Goal: Task Accomplishment & Management: Complete application form

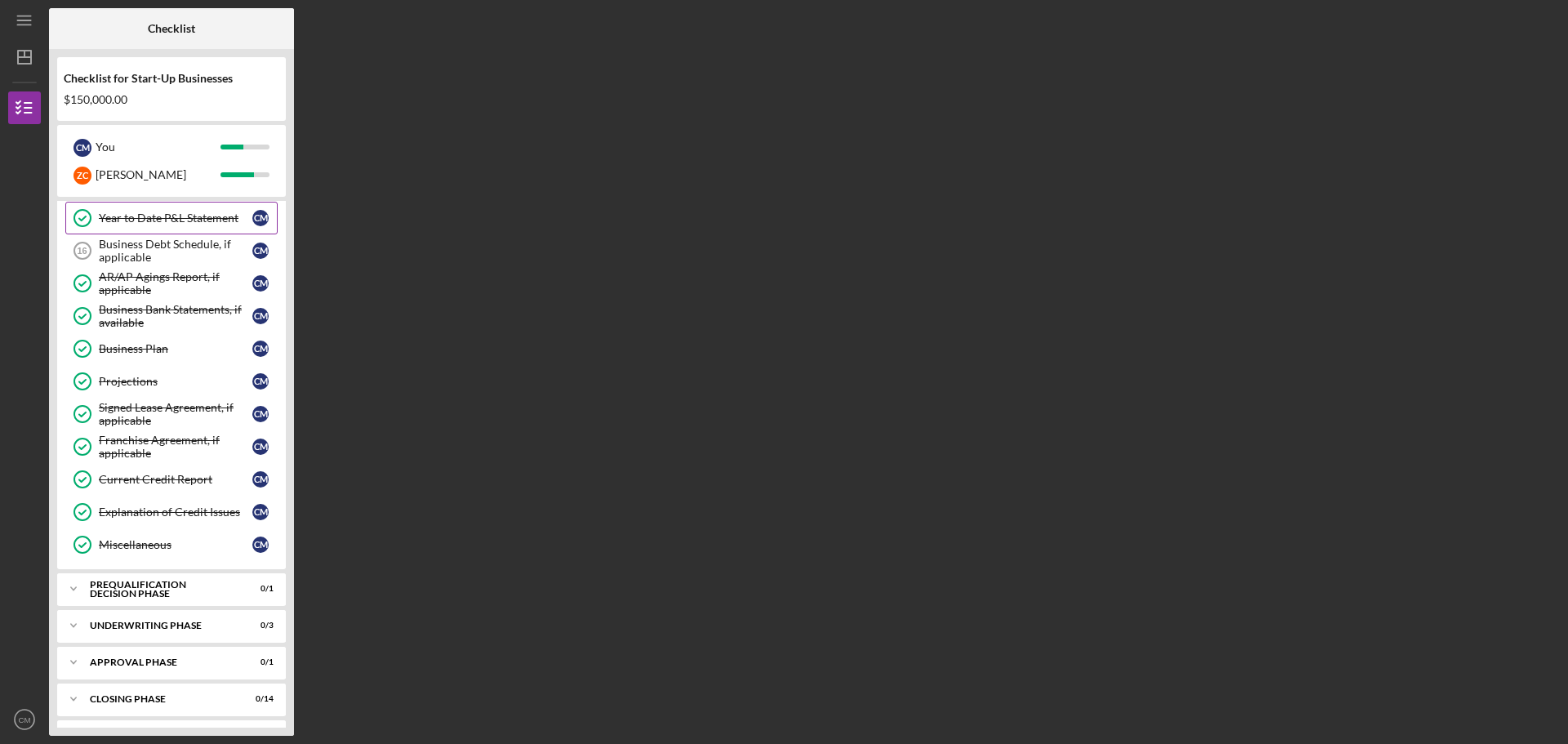
scroll to position [523, 0]
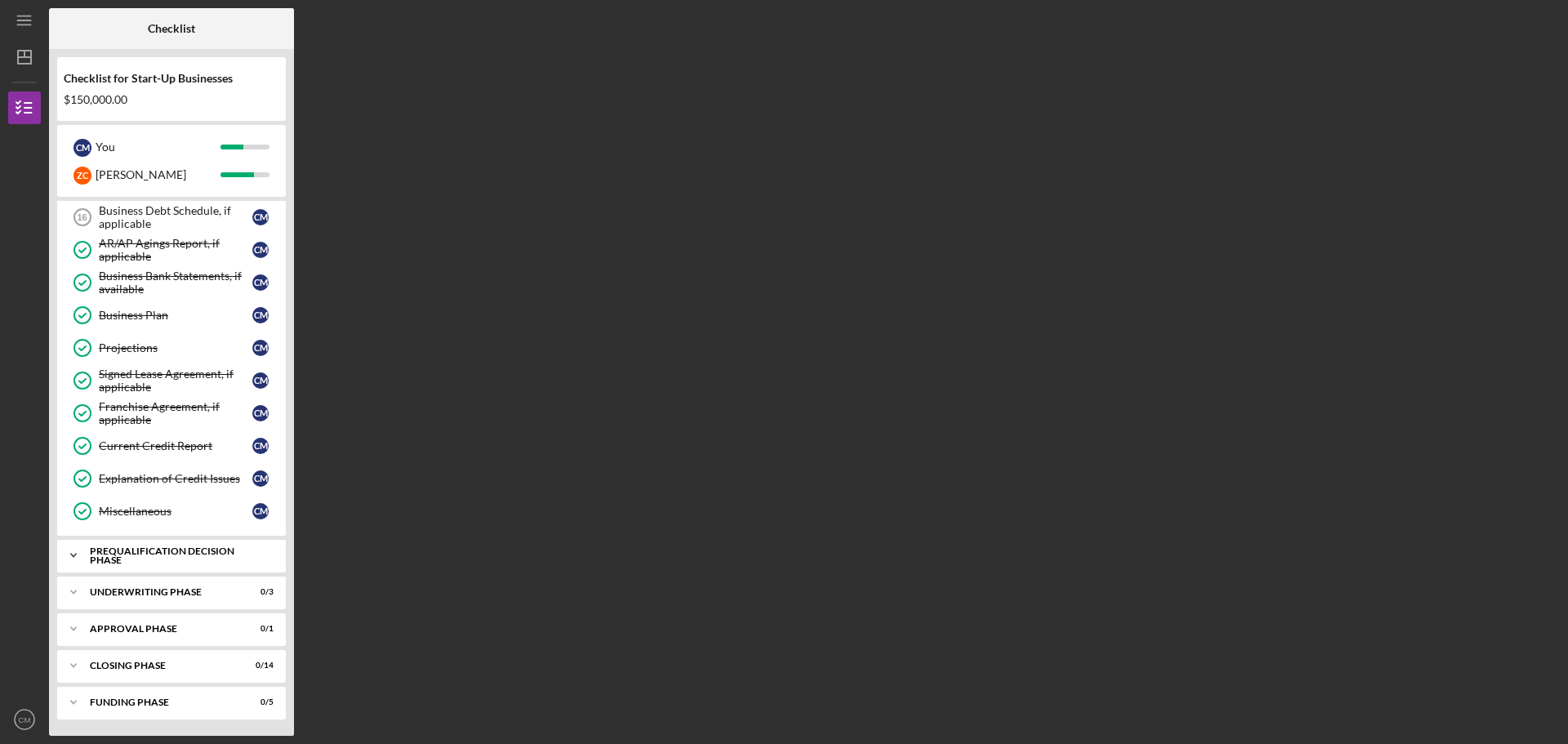
click at [178, 564] on div "Icon/Expander Prequalification Decision Phase 0 / 1" at bounding box center [171, 555] width 229 height 33
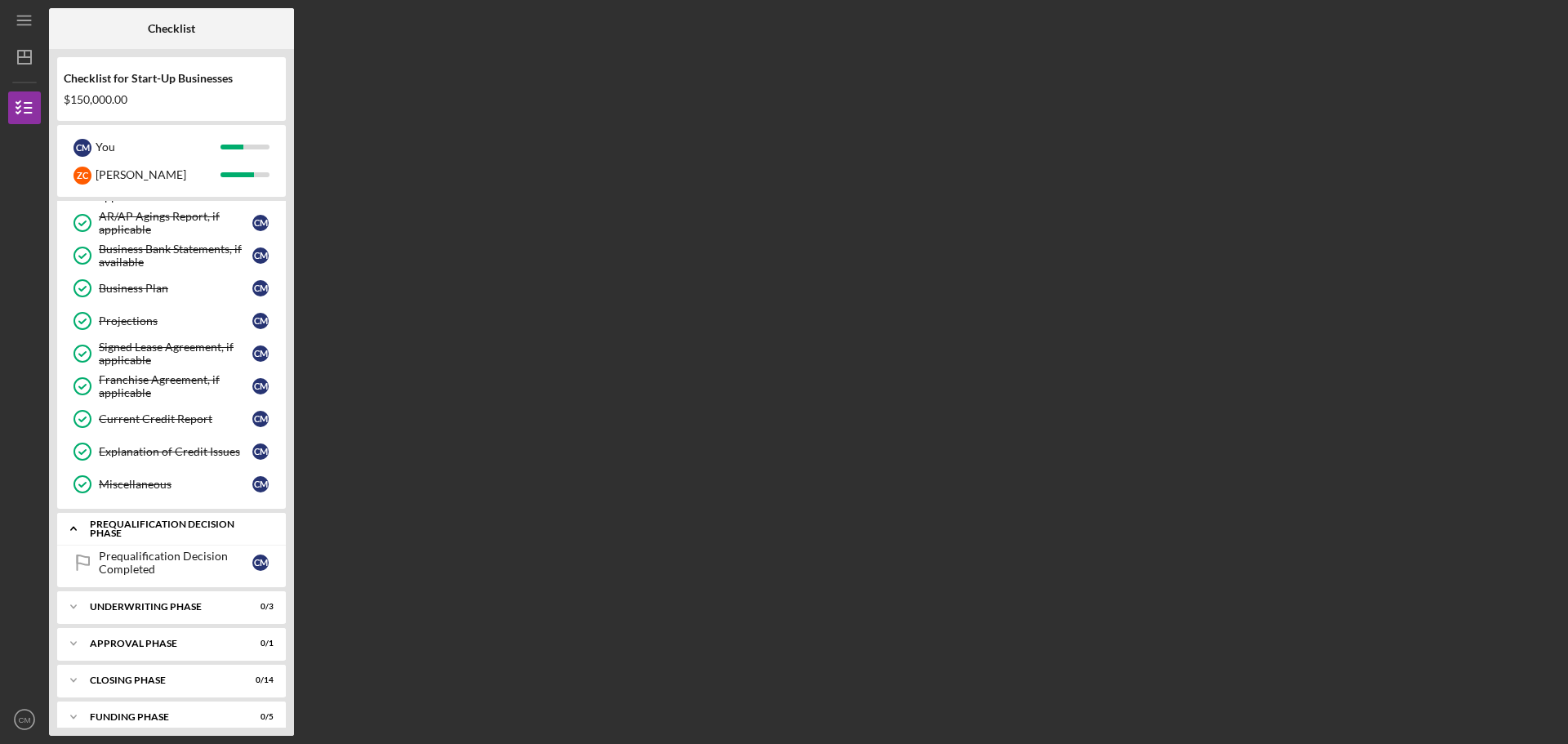
scroll to position [565, 0]
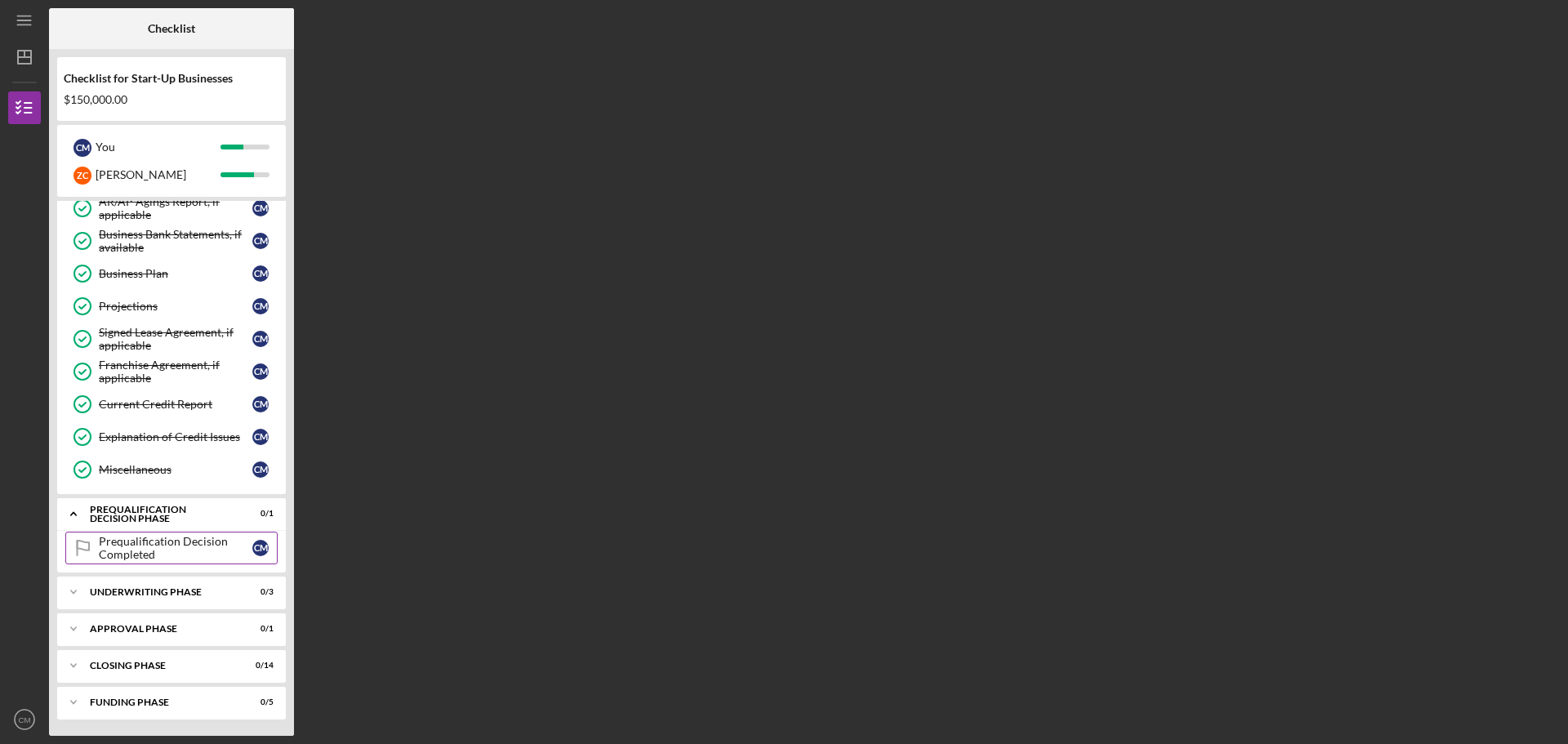
click at [183, 548] on div "Prequalification Decision Completed" at bounding box center [175, 548] width 154 height 26
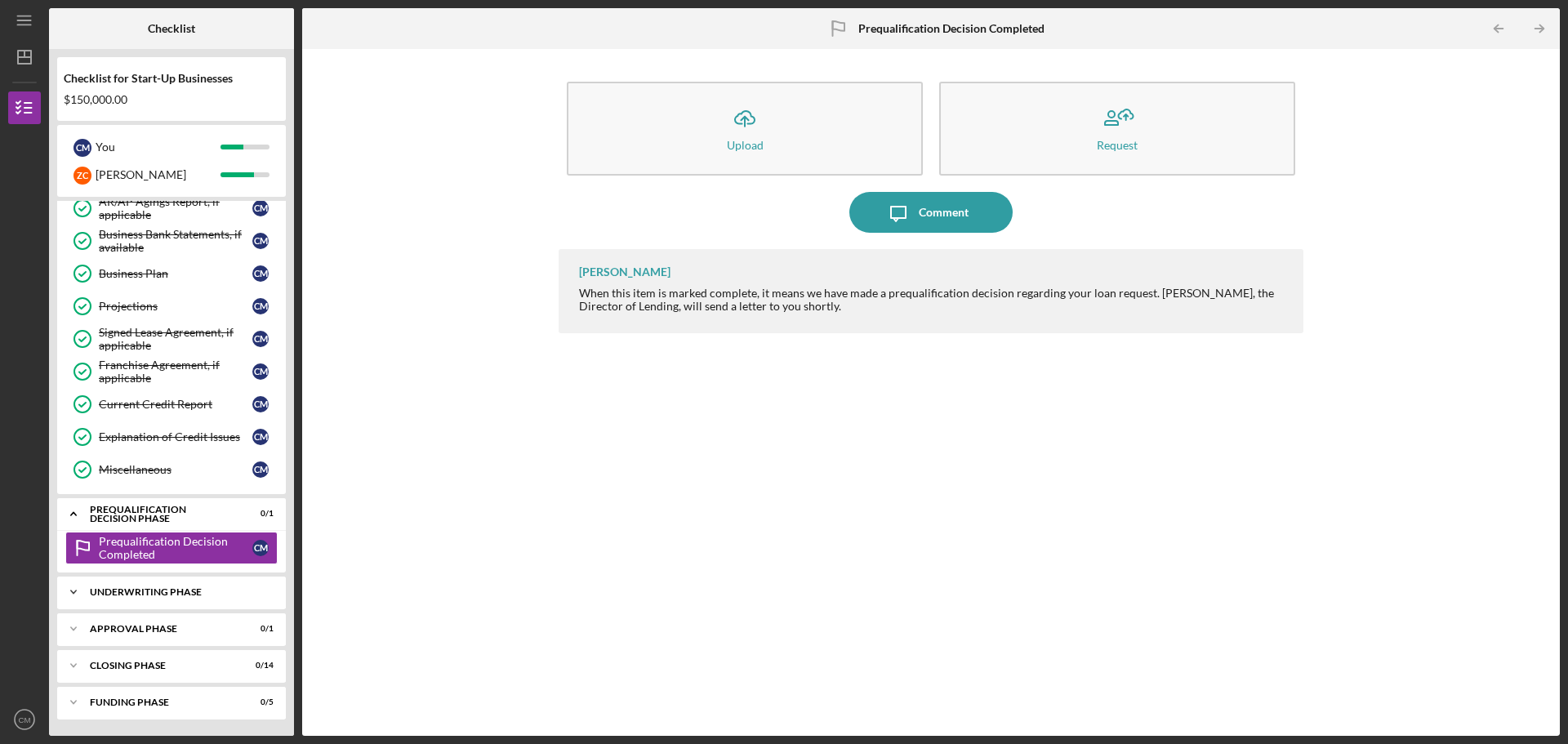
click at [167, 580] on div "Icon/Expander Underwriting Phase 0 / 3" at bounding box center [171, 591] width 229 height 33
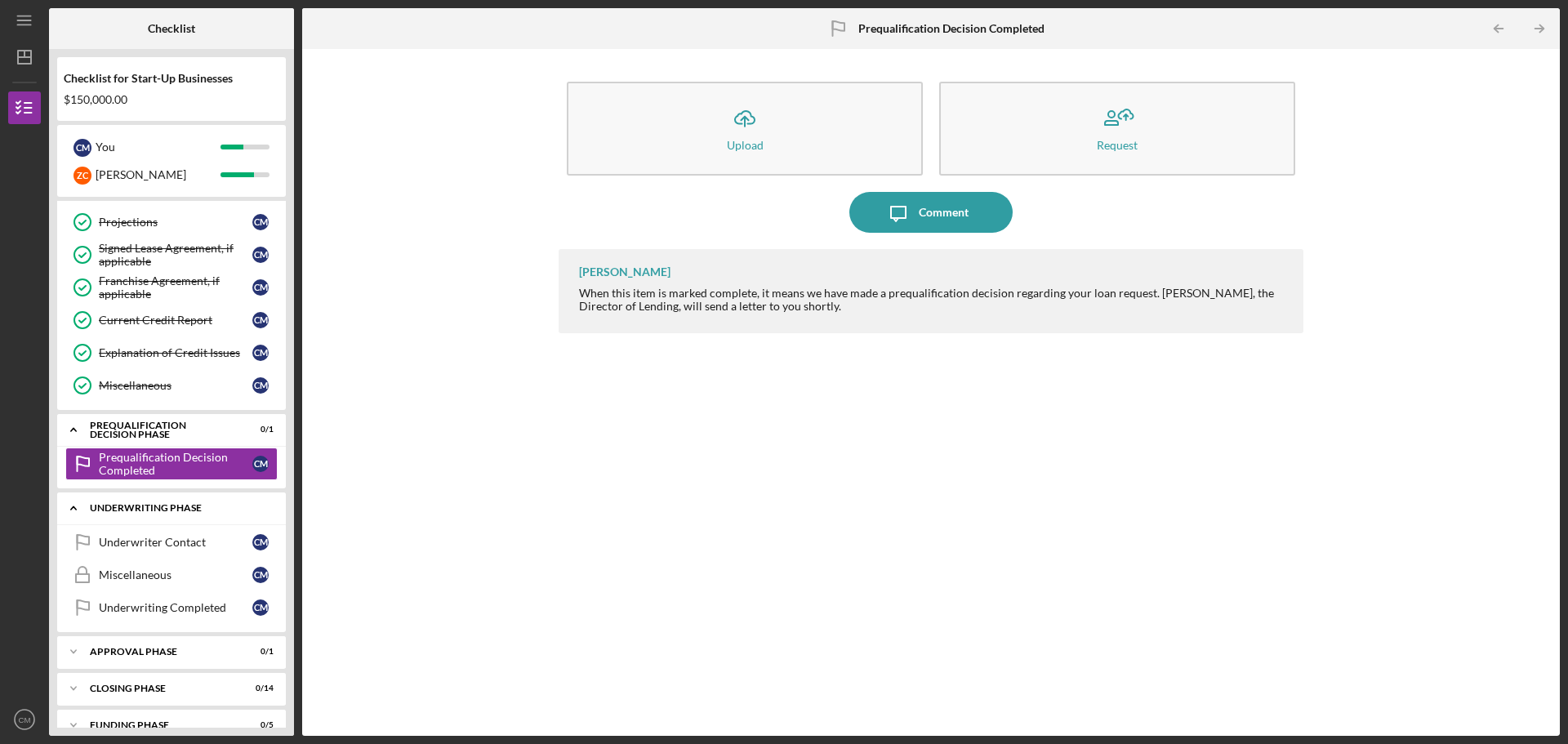
scroll to position [672, 0]
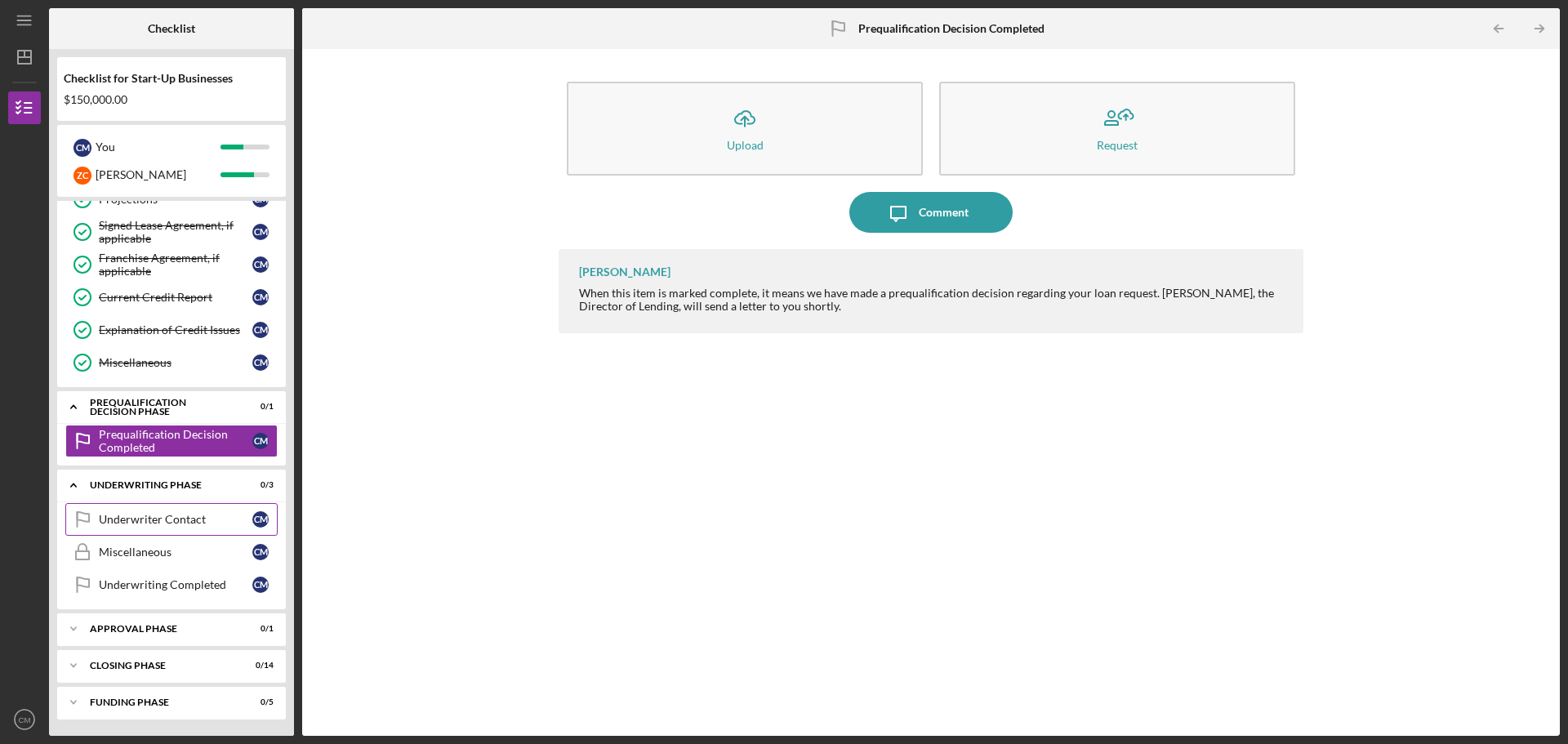
click at [174, 514] on div "Underwriter Contact" at bounding box center [175, 519] width 154 height 13
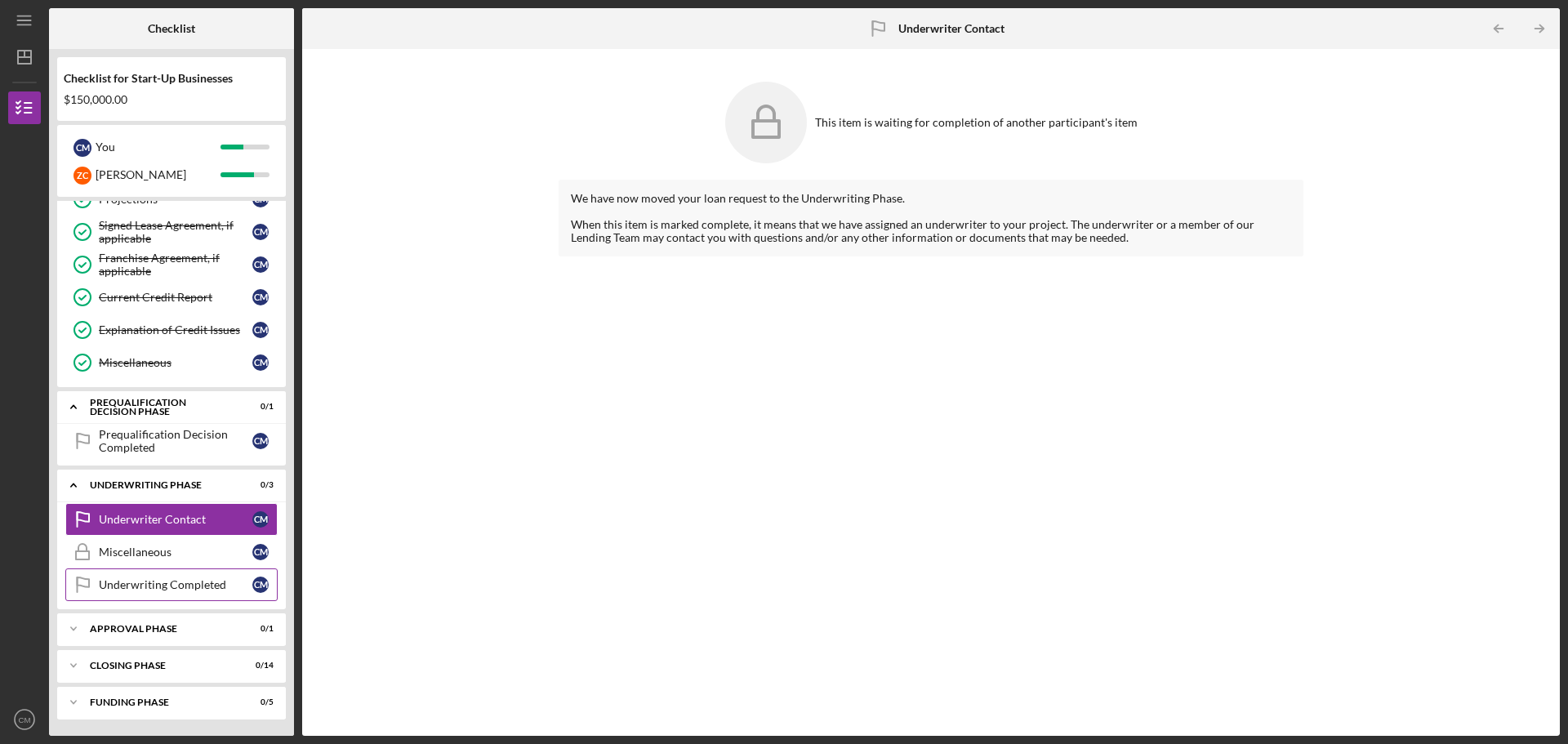
click at [161, 590] on div "Underwriting Completed" at bounding box center [175, 585] width 154 height 13
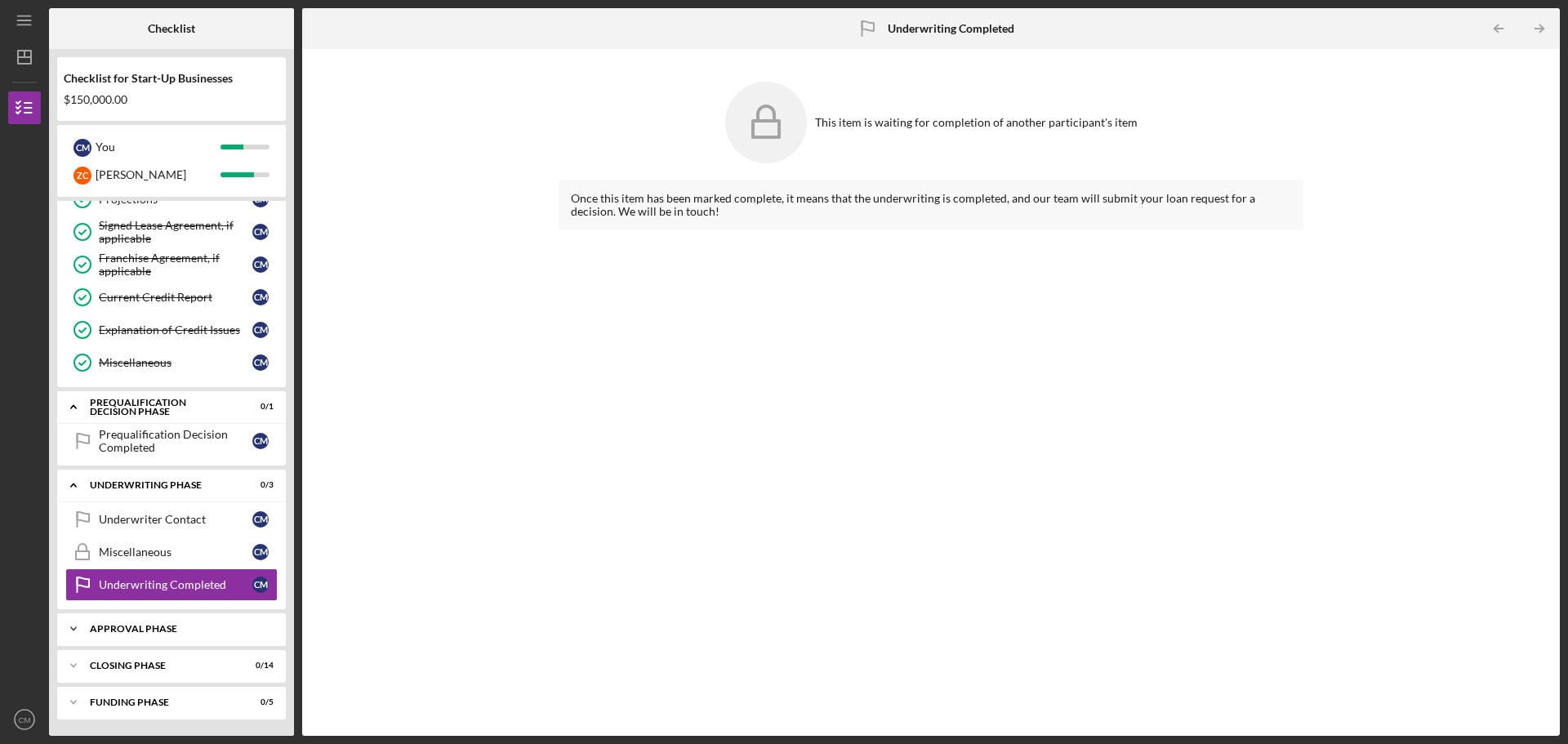
click at [138, 631] on div "Approval Phase" at bounding box center [177, 629] width 175 height 10
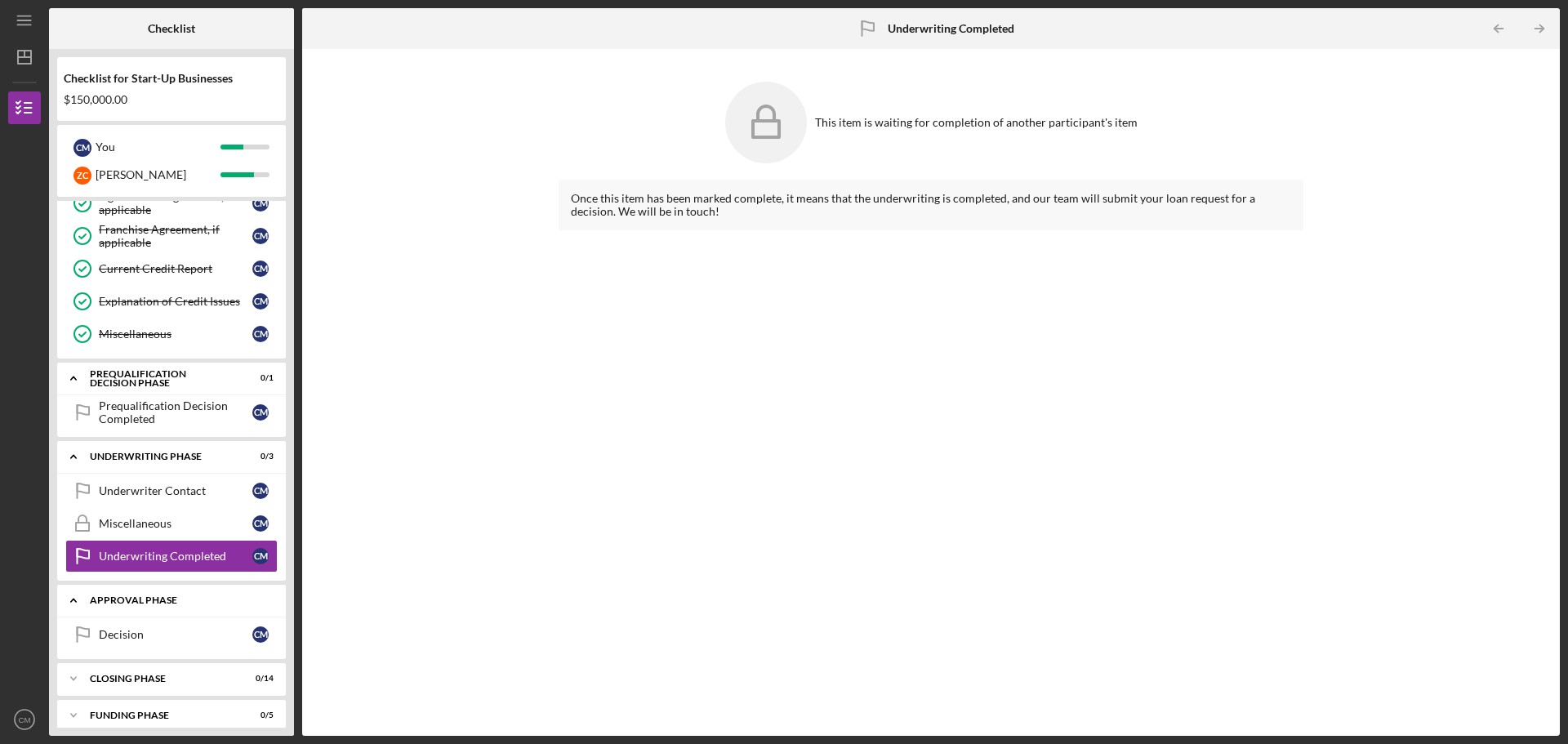
scroll to position [714, 0]
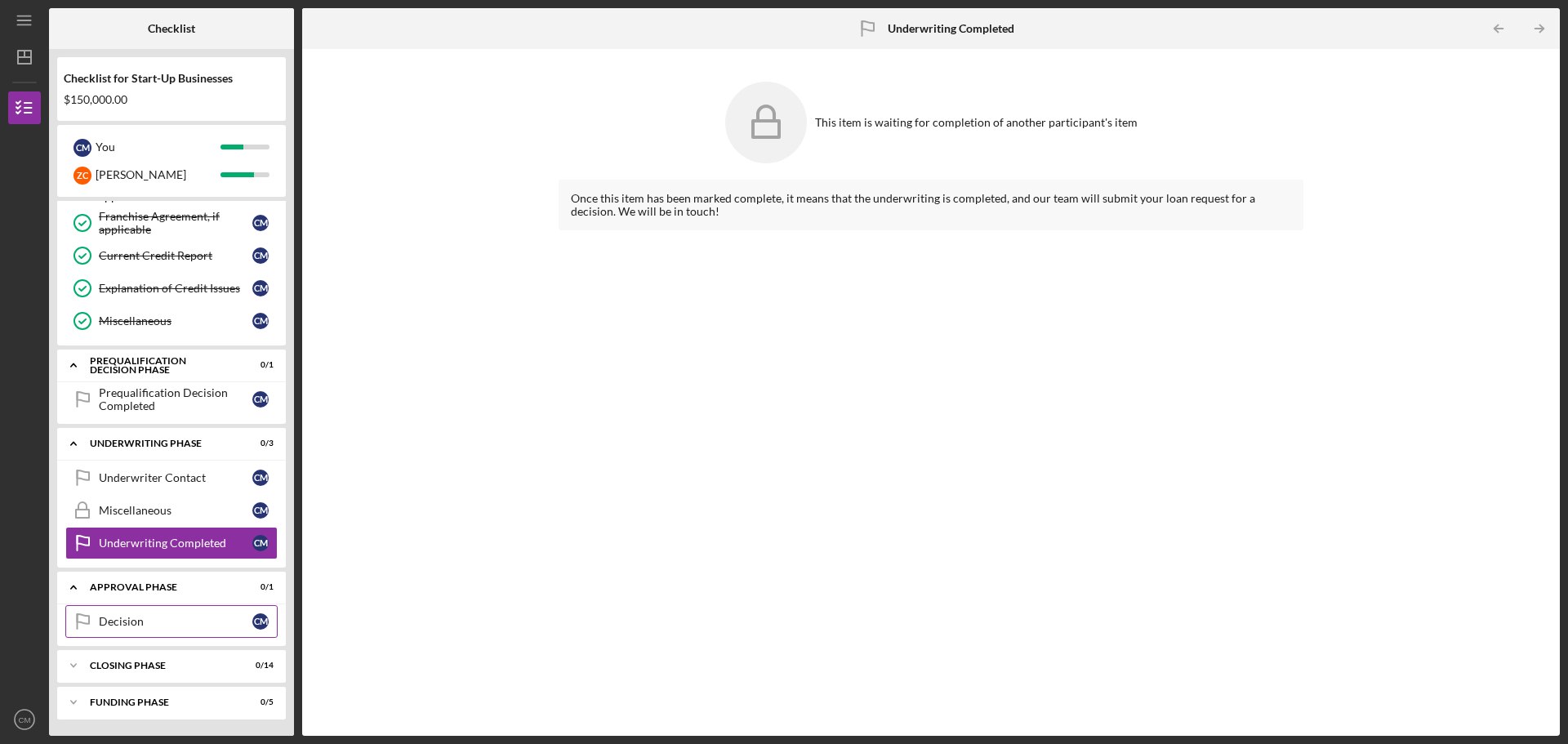
click at [138, 631] on link "Decision Decision C M" at bounding box center [171, 621] width 212 height 33
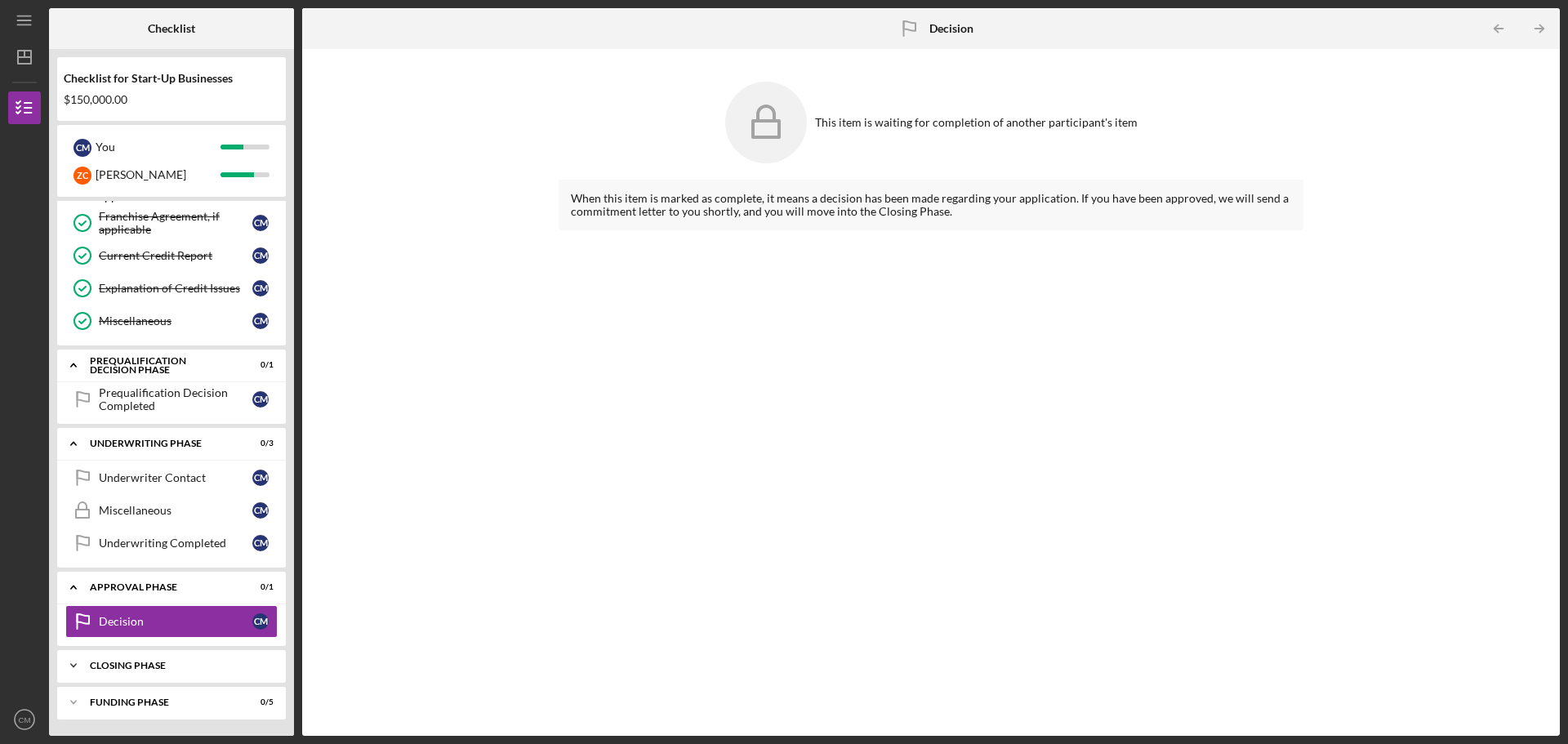
click at [142, 668] on div "Closing Phase" at bounding box center [177, 666] width 175 height 10
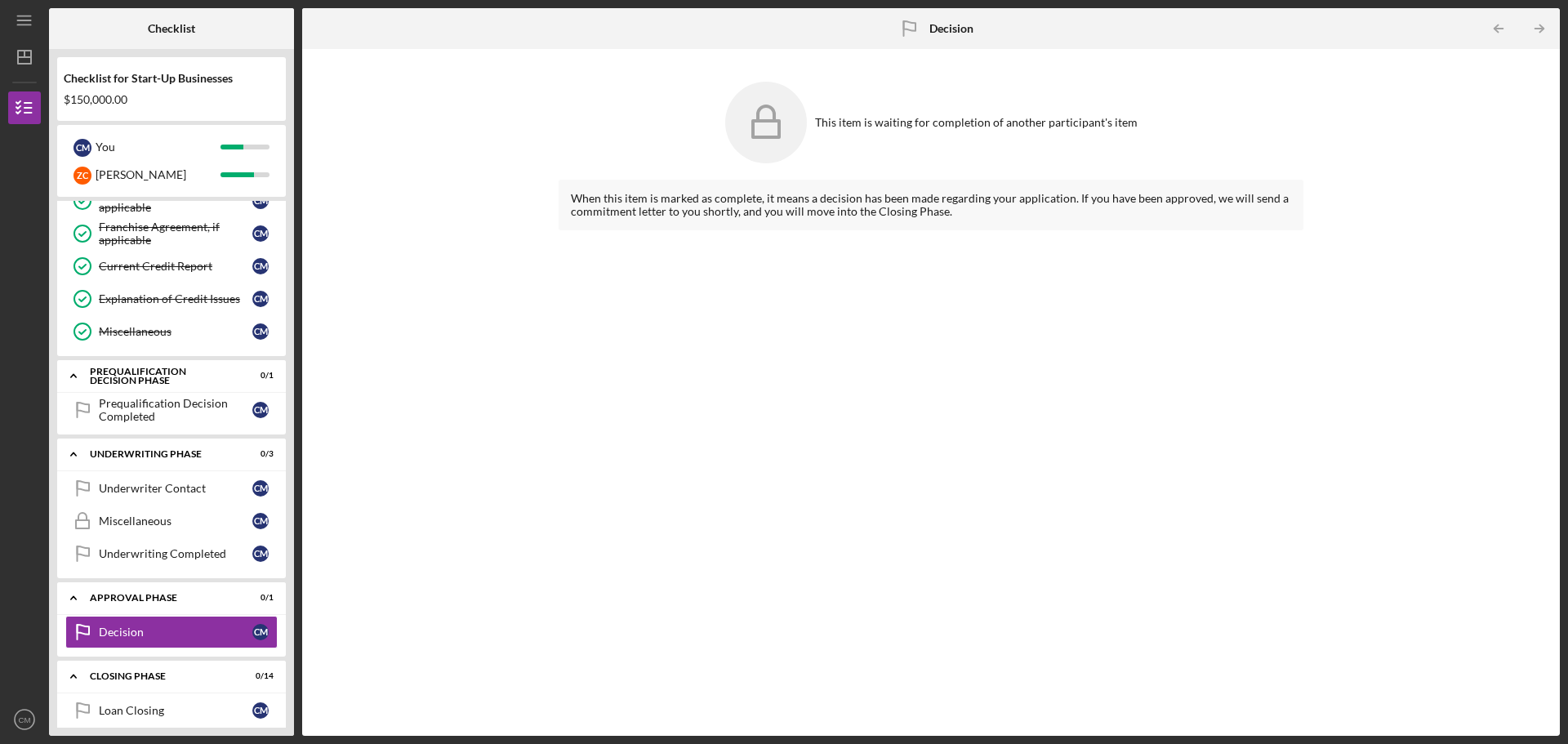
scroll to position [527, 0]
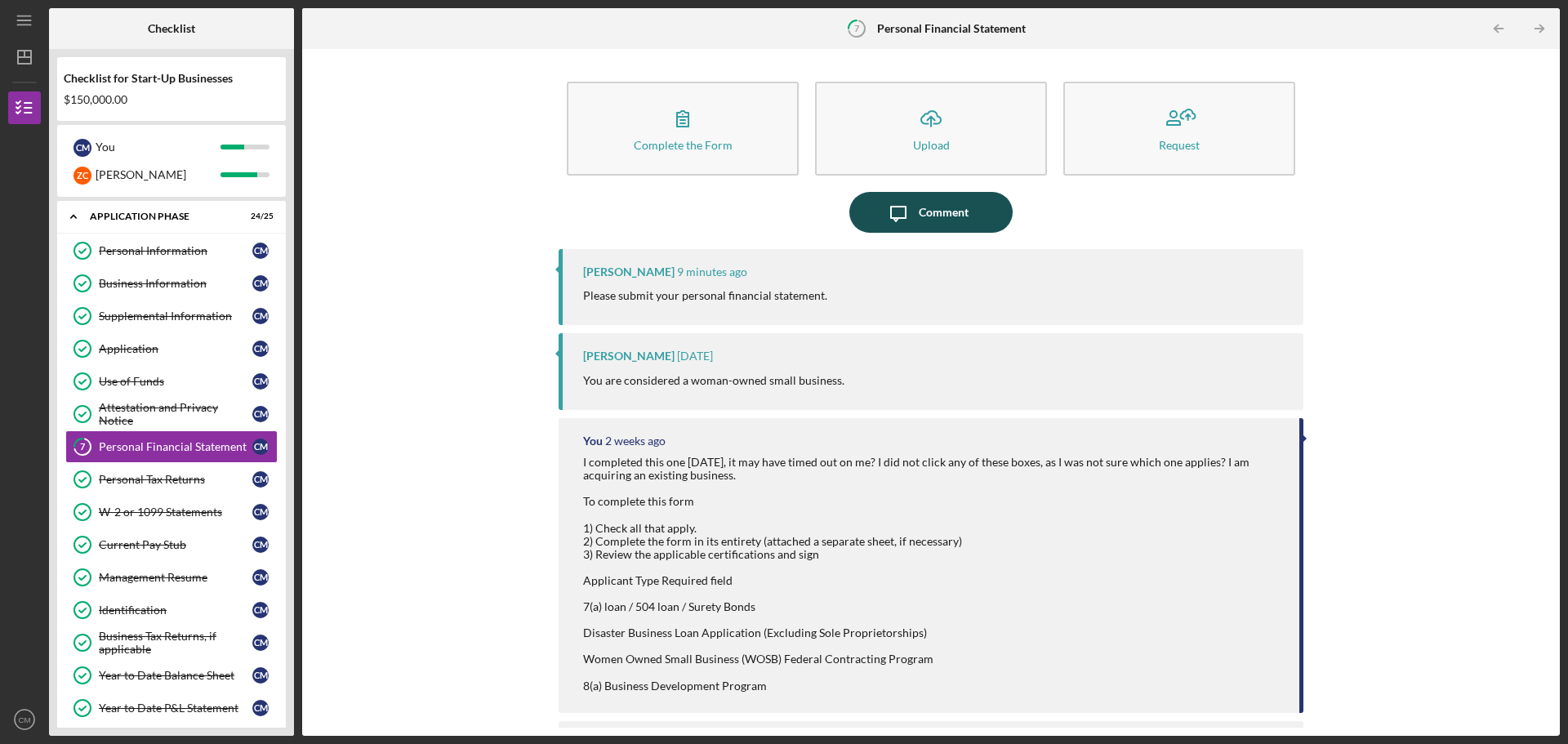
click at [927, 219] on div "Comment" at bounding box center [943, 212] width 50 height 41
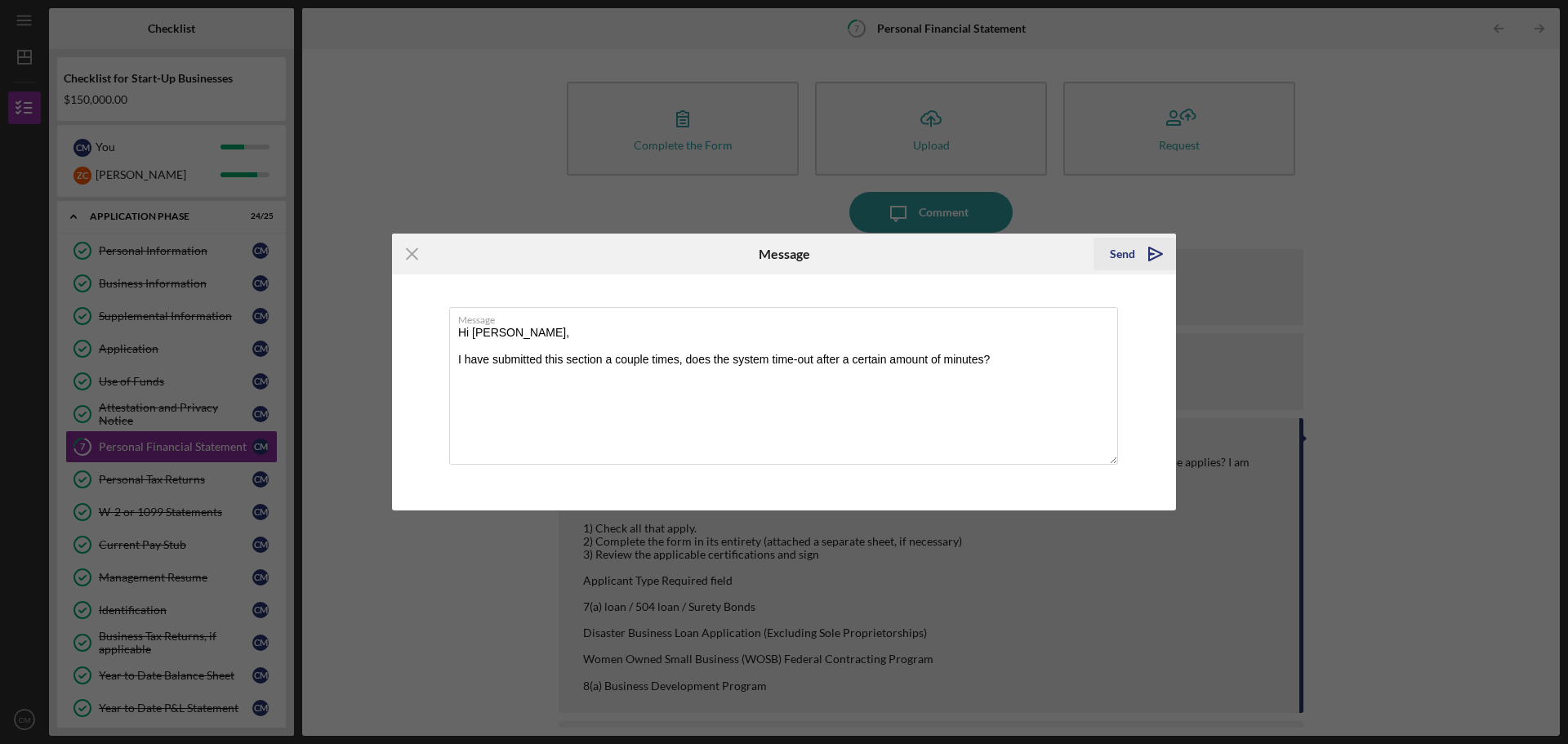
type textarea "Hi [PERSON_NAME], I have submitted this section a couple times, does the system…"
click at [1160, 257] on icon "Icon/icon-invite-send" at bounding box center [1155, 254] width 41 height 41
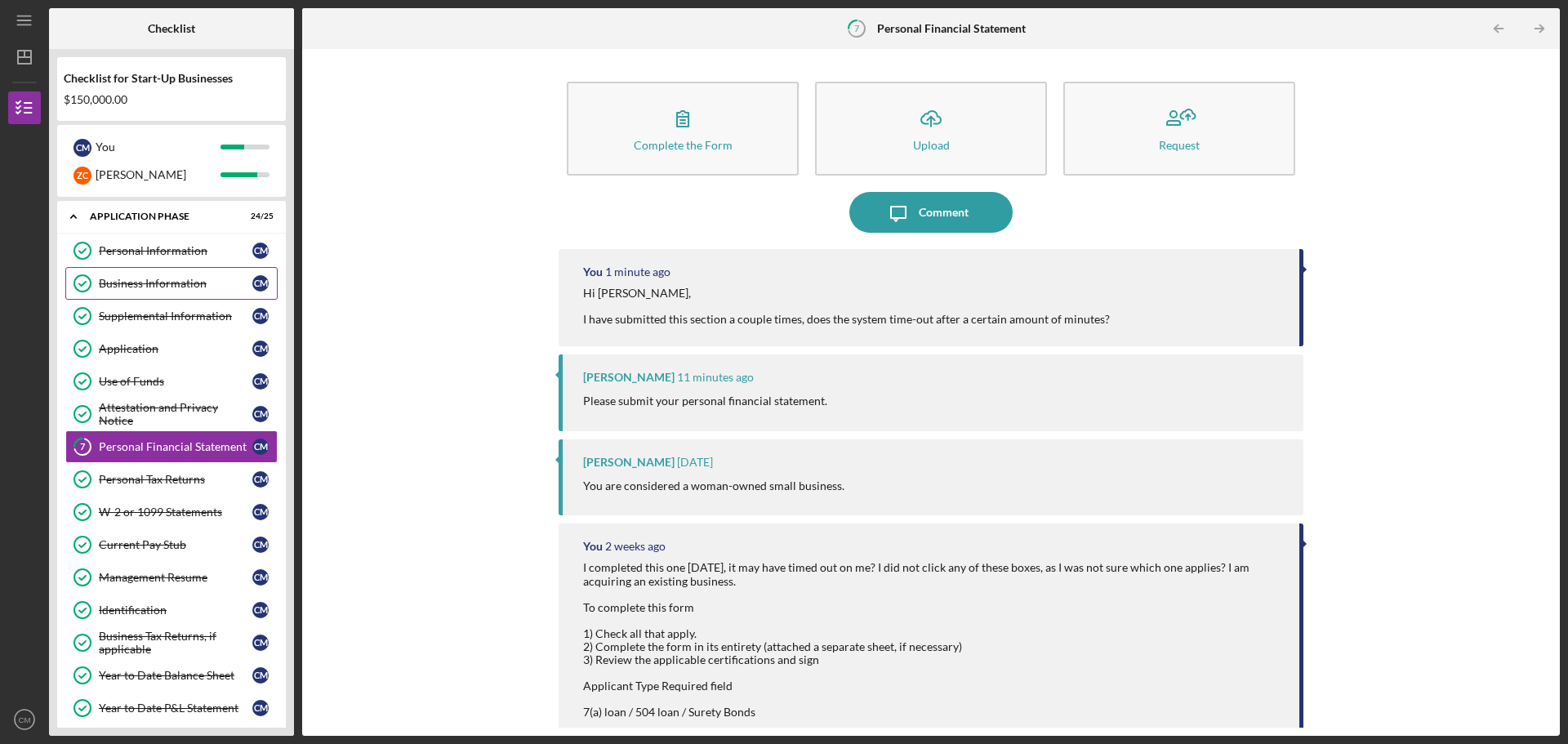
click at [185, 286] on div "Business Information" at bounding box center [175, 282] width 154 height 13
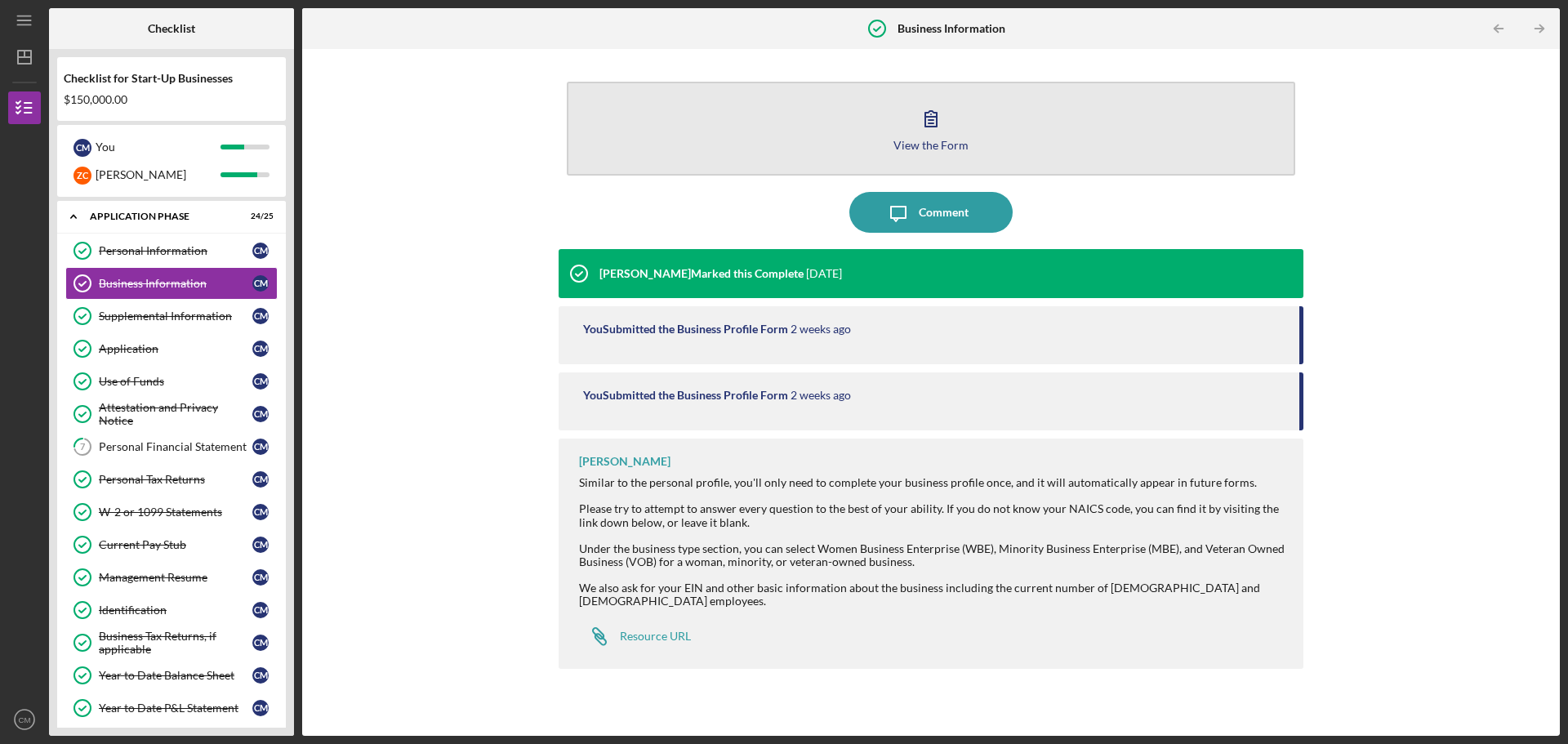
click at [971, 145] on button "View the Form Form" at bounding box center [930, 128] width 728 height 94
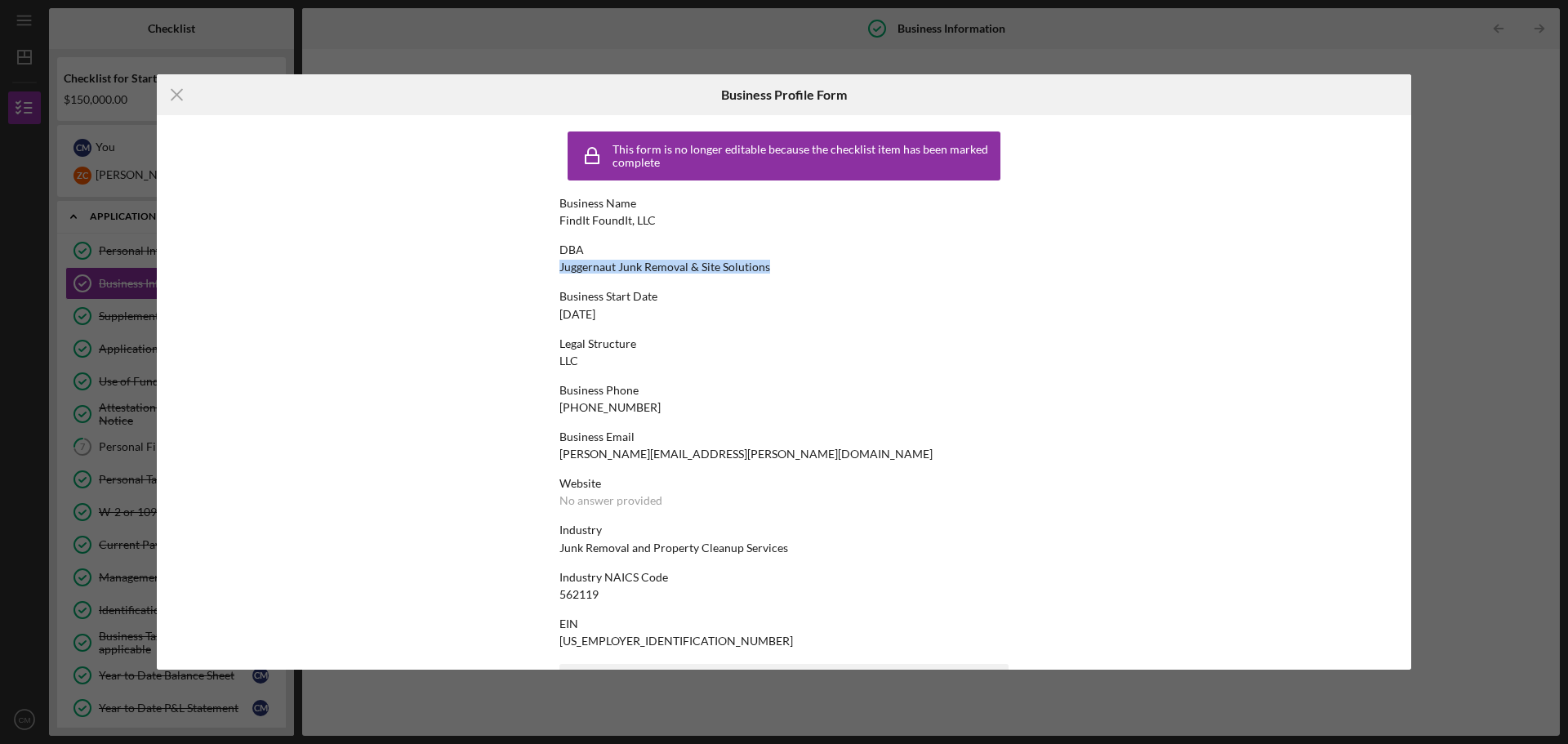
drag, startPoint x: 556, startPoint y: 267, endPoint x: 777, endPoint y: 267, distance: 221.0
click at [777, 267] on div "This form is no longer editable because the checklist item has been marked comp…" at bounding box center [784, 392] width 1254 height 555
copy div "Juggernaut Junk Removal & Site Solutions"
click at [178, 95] on line at bounding box center [176, 95] width 11 height 11
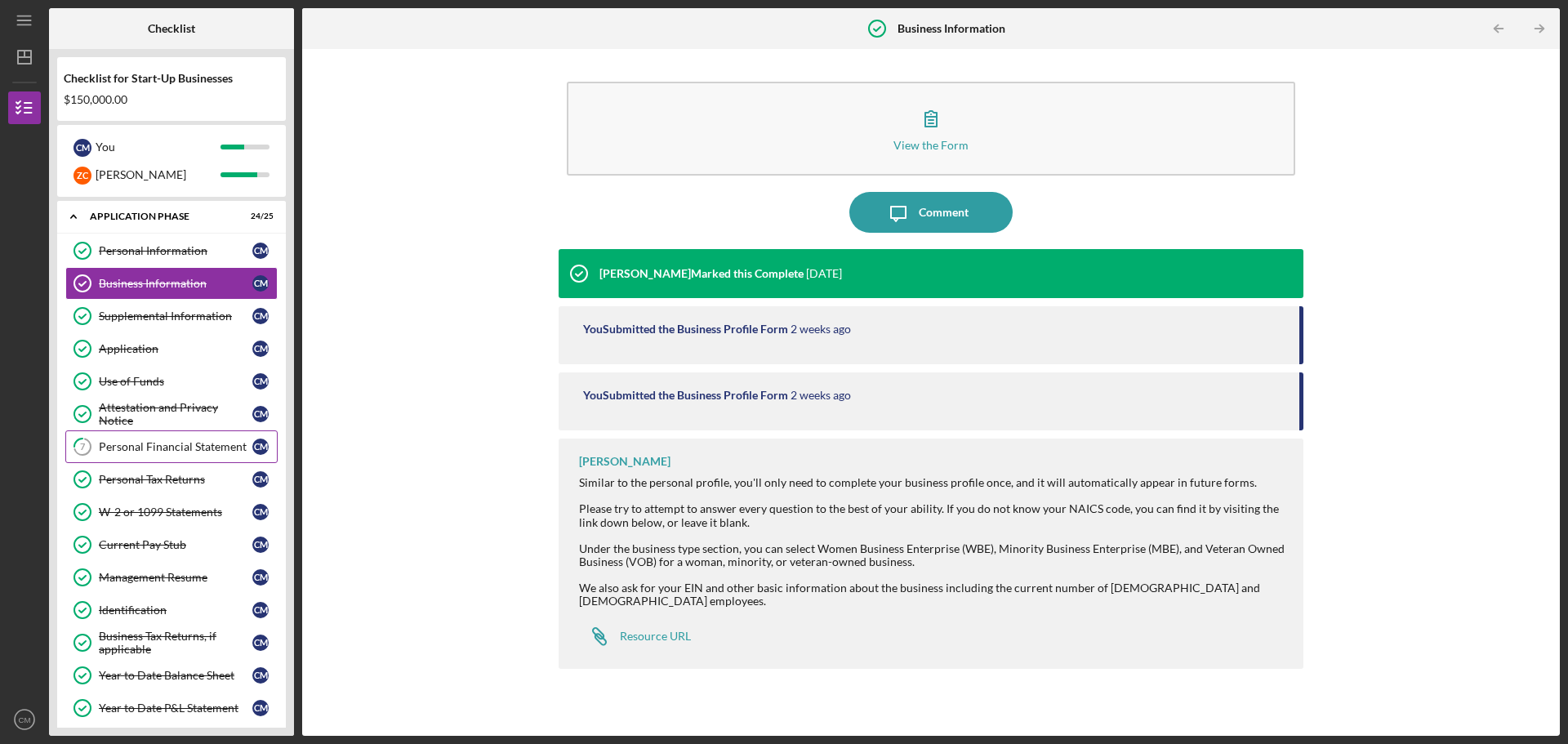
click at [149, 451] on div "Personal Financial Statement" at bounding box center [175, 446] width 154 height 13
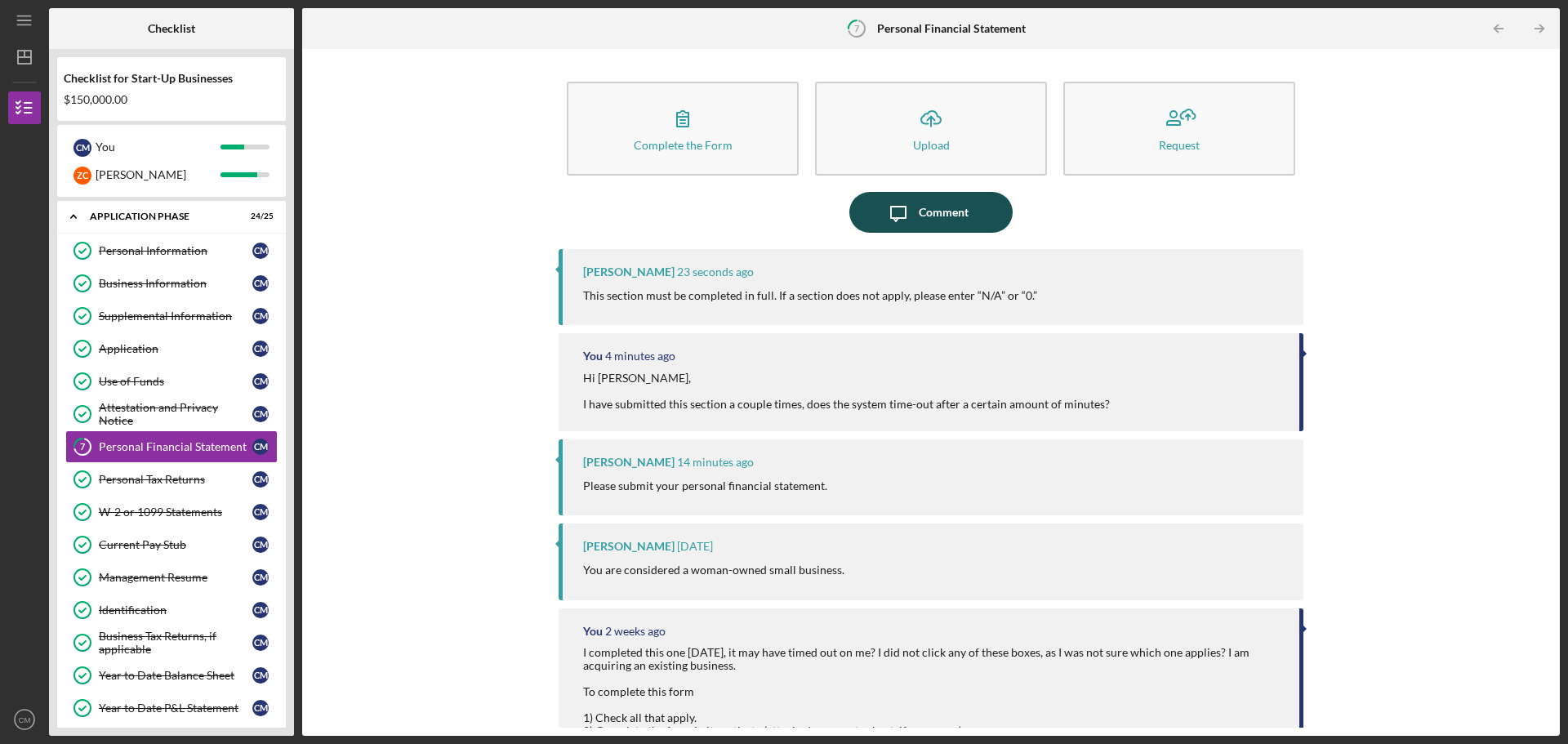
click at [957, 229] on div "Comment" at bounding box center [943, 212] width 50 height 41
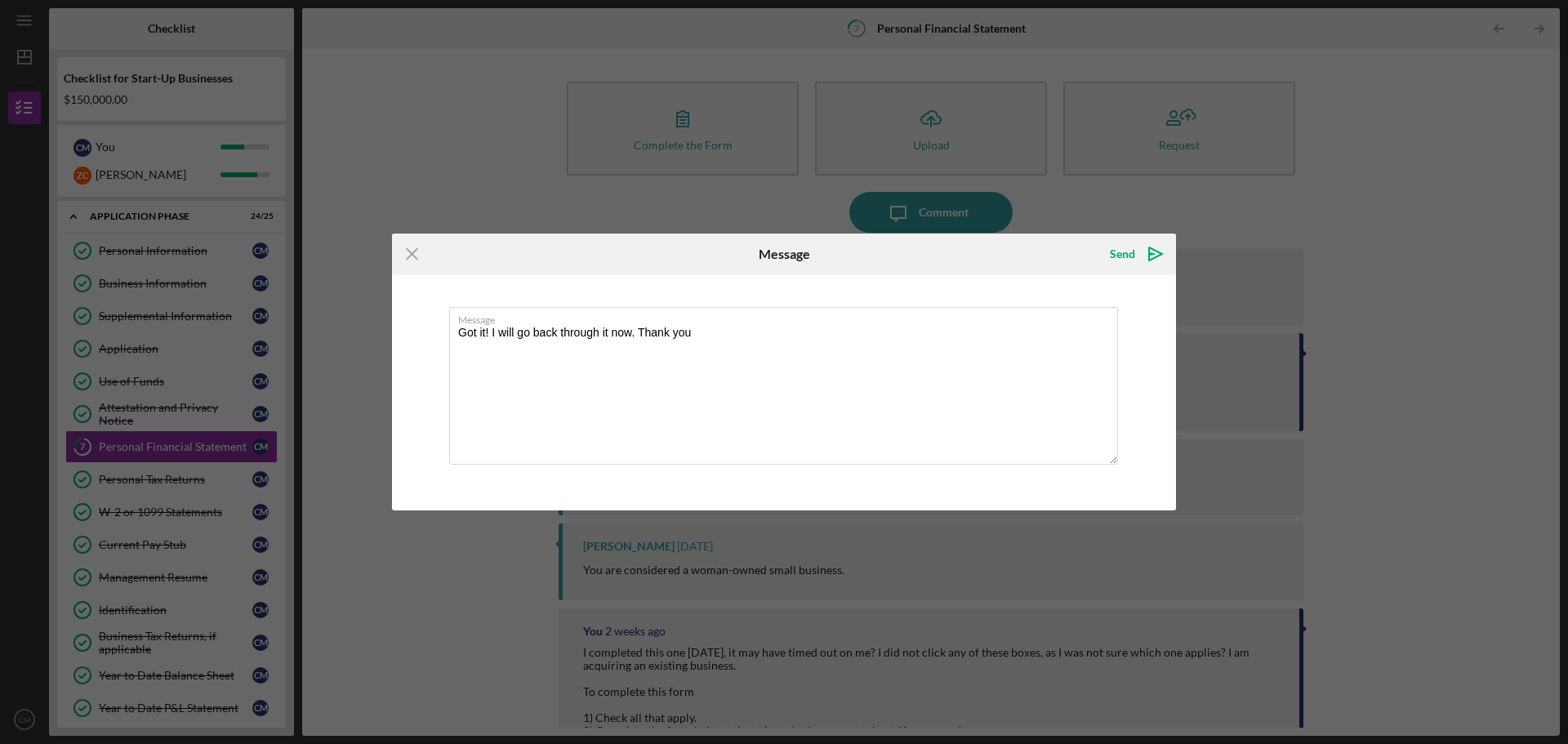
type textarea "Got it! I will go back through it now. Thank you!"
